Goal: Book appointment/travel/reservation

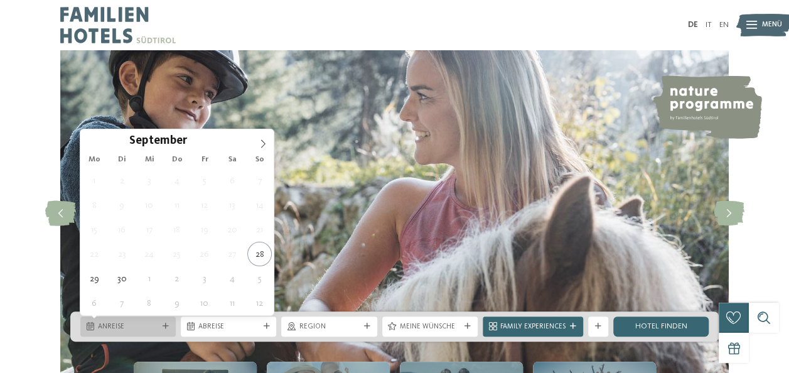
click at [162, 323] on div "Anreise" at bounding box center [127, 326] width 95 height 20
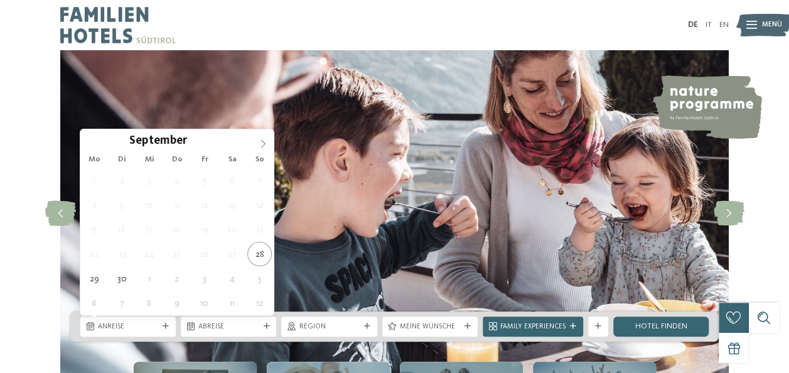
click at [263, 139] on icon at bounding box center [263, 143] width 9 height 9
type div "[DATE]"
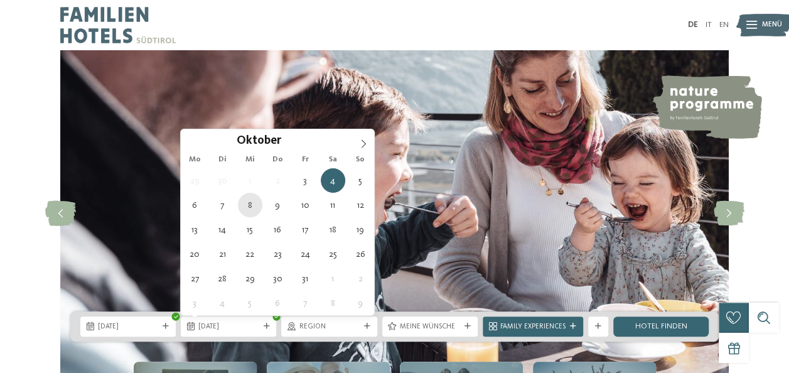
type div "[DATE]"
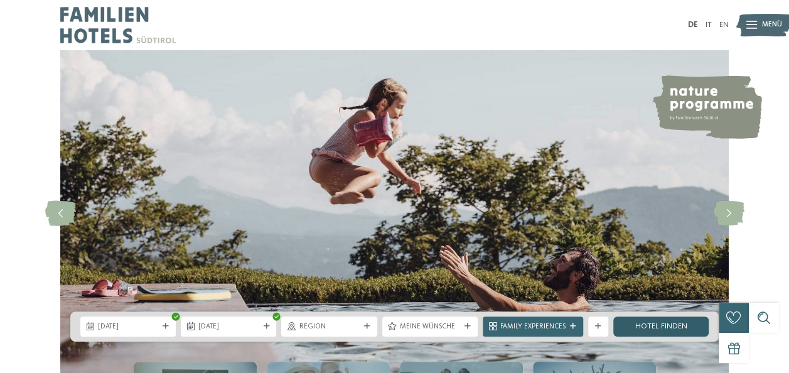
click at [646, 325] on link "Hotel finden" at bounding box center [660, 326] width 95 height 20
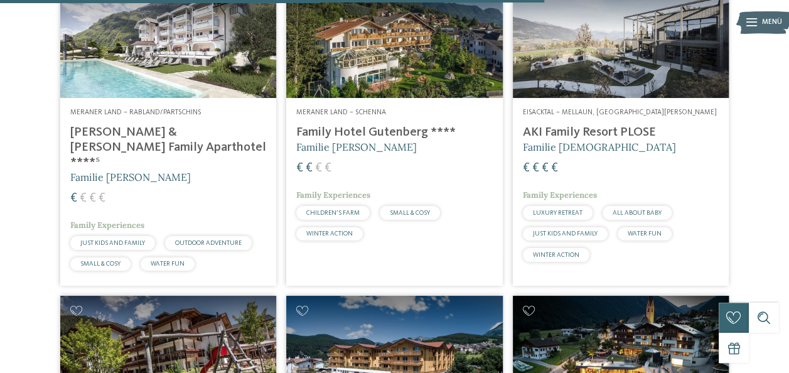
scroll to position [1929, 0]
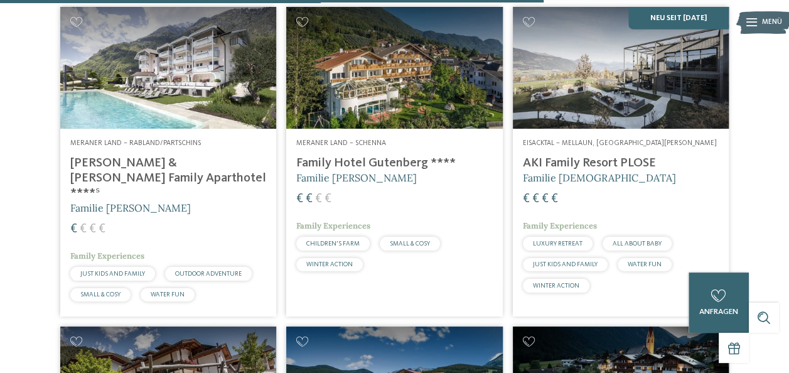
click at [167, 118] on img at bounding box center [168, 68] width 216 height 122
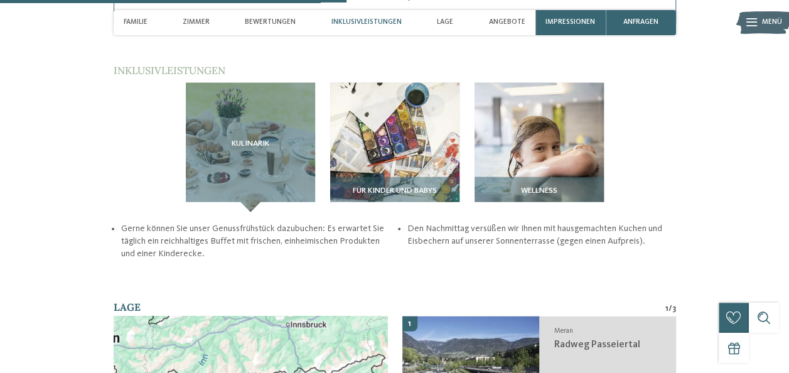
scroll to position [1583, 0]
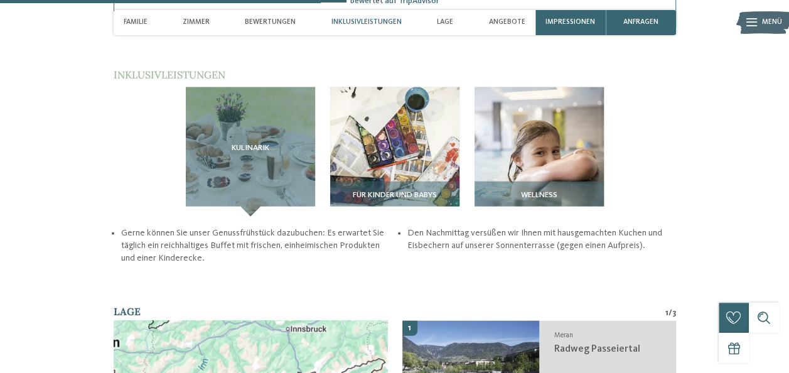
click at [364, 24] on span "Inklusivleistungen" at bounding box center [366, 22] width 70 height 8
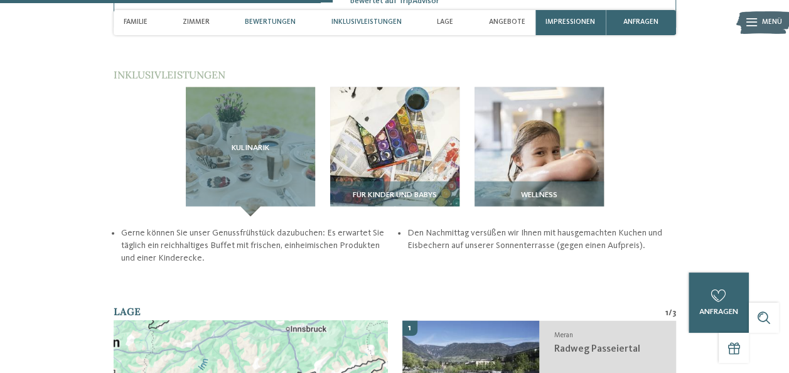
scroll to position [1500, 0]
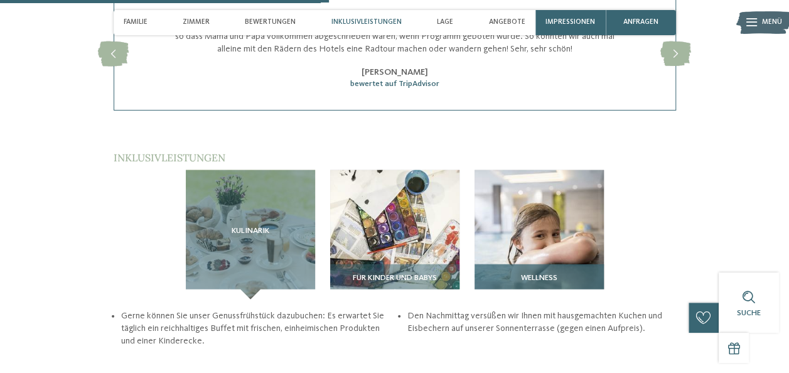
click at [540, 170] on img at bounding box center [539, 234] width 129 height 129
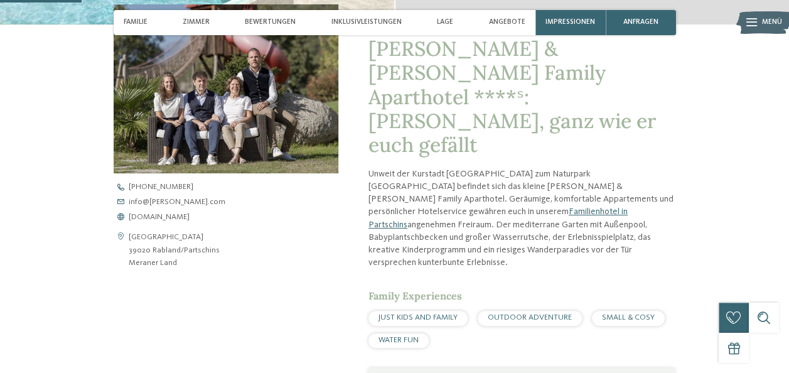
scroll to position [0, 0]
